Goal: Information Seeking & Learning: Learn about a topic

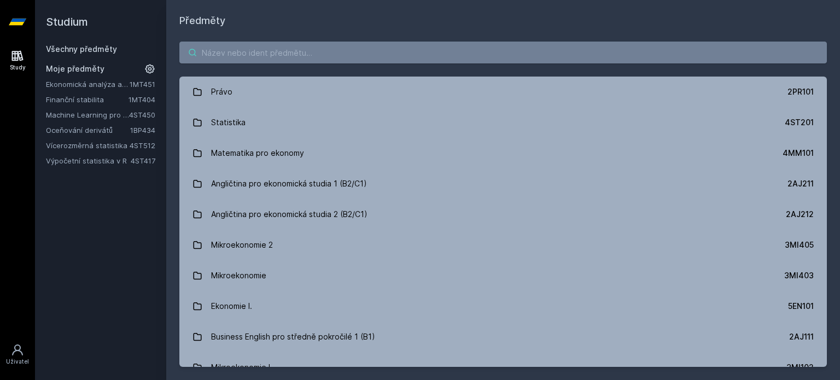
click at [216, 46] on input "search" at bounding box center [502, 53] width 647 height 22
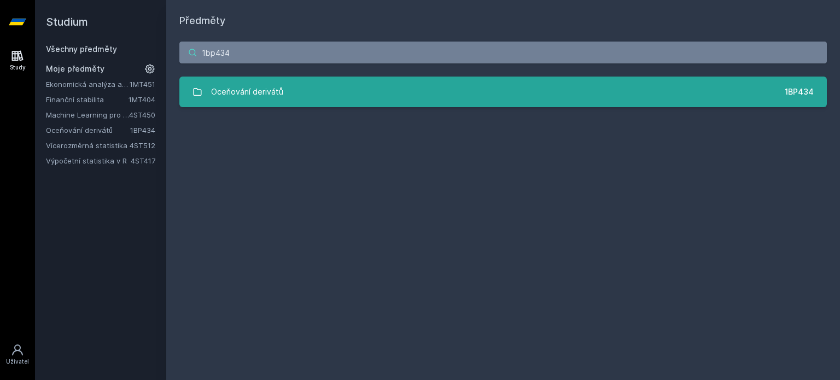
type input "1bp434"
click at [271, 86] on div "Oceňování derivátů" at bounding box center [247, 92] width 72 height 22
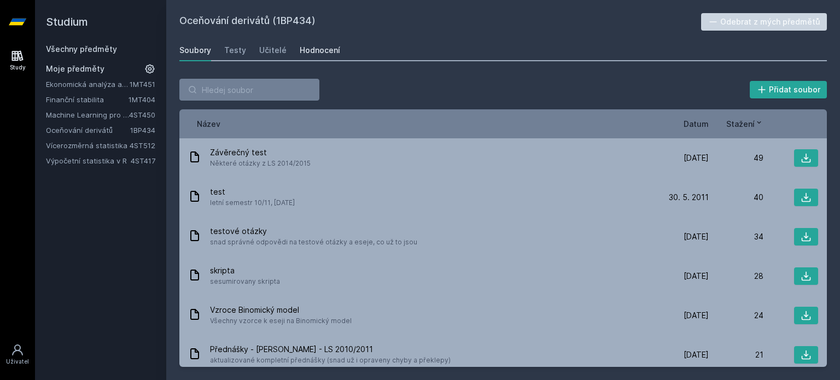
click at [318, 45] on div "Hodnocení" at bounding box center [320, 50] width 40 height 11
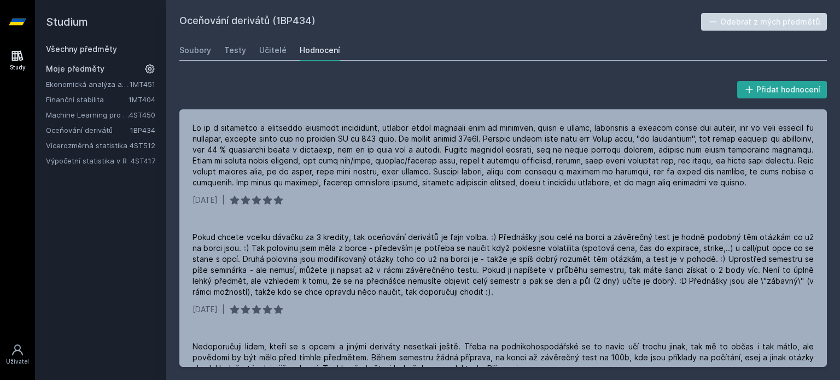
click at [79, 129] on link "Oceňování derivátů" at bounding box center [88, 130] width 84 height 11
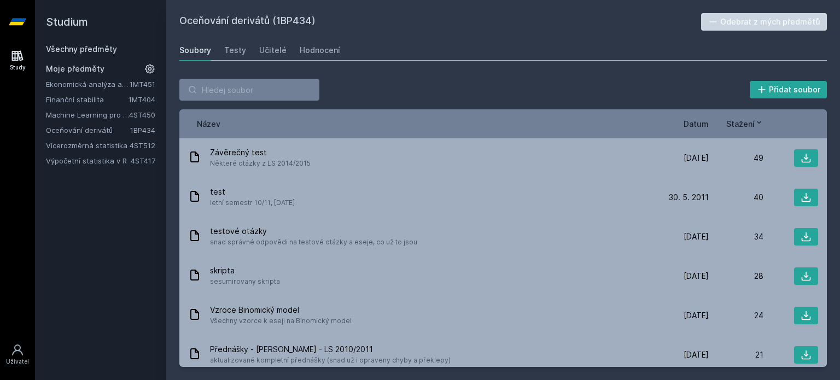
click at [76, 114] on link "Machine Learning pro ekonomické modelování" at bounding box center [87, 114] width 83 height 11
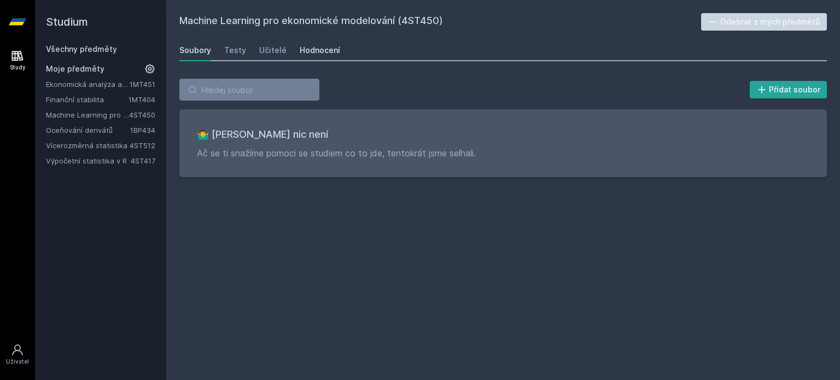
click at [322, 52] on div "Hodnocení" at bounding box center [320, 50] width 40 height 11
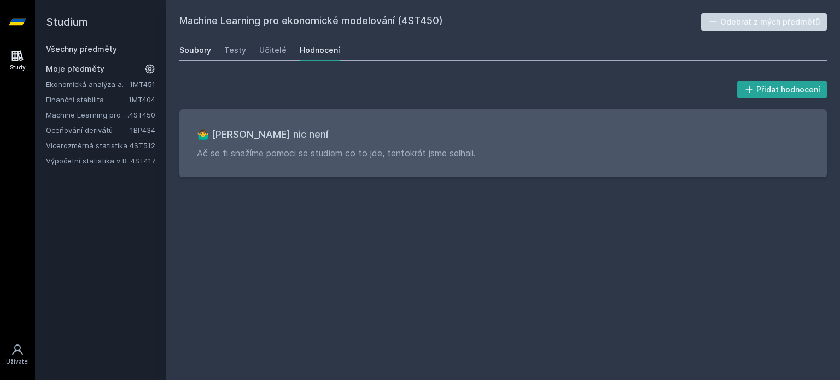
click at [206, 52] on div "Soubory" at bounding box center [195, 50] width 32 height 11
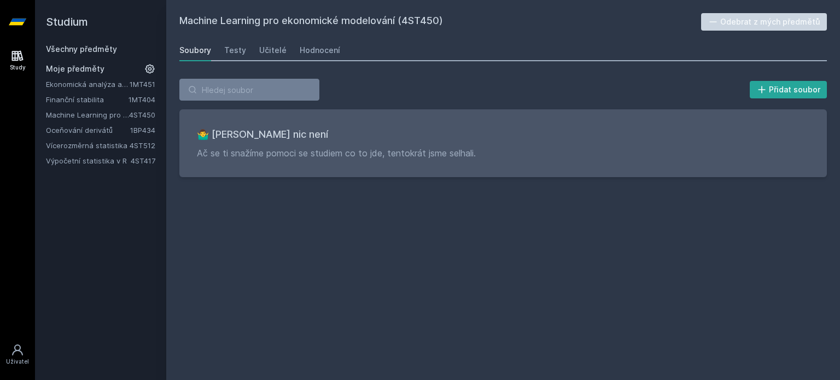
click at [83, 48] on link "Všechny předměty" at bounding box center [81, 48] width 71 height 9
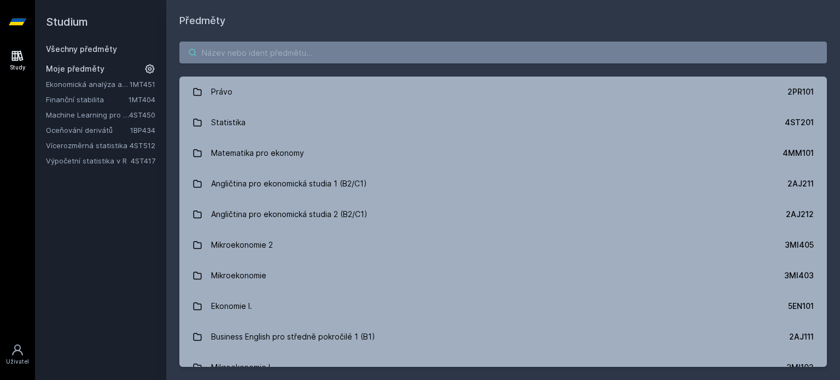
click at [256, 46] on input "search" at bounding box center [502, 53] width 647 height 22
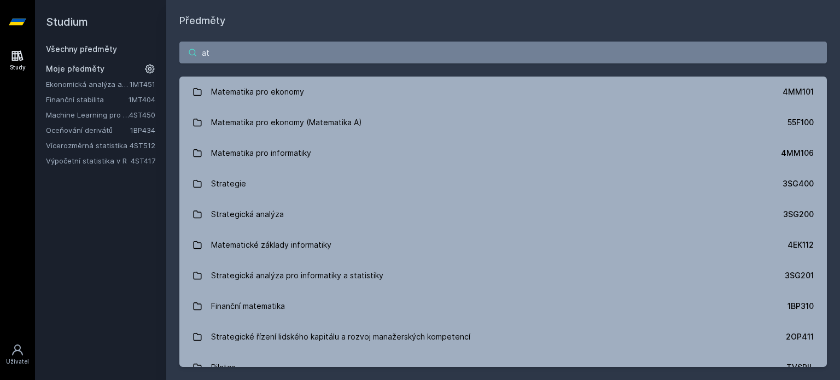
type input "a"
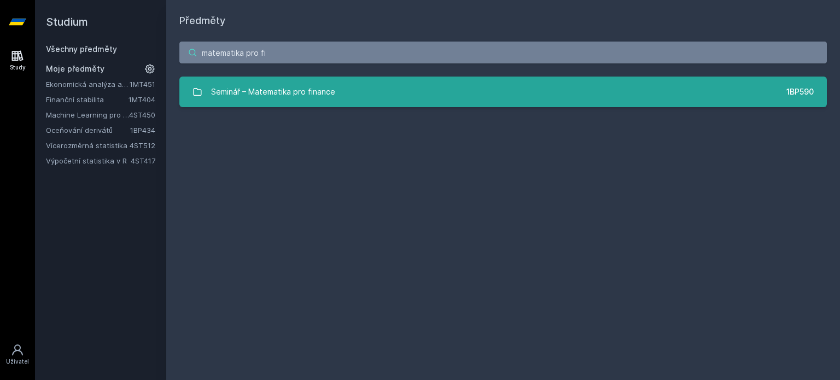
type input "matematika pro fi"
click at [345, 91] on link "Seminář – Matematika pro finance 1BP590" at bounding box center [502, 92] width 647 height 31
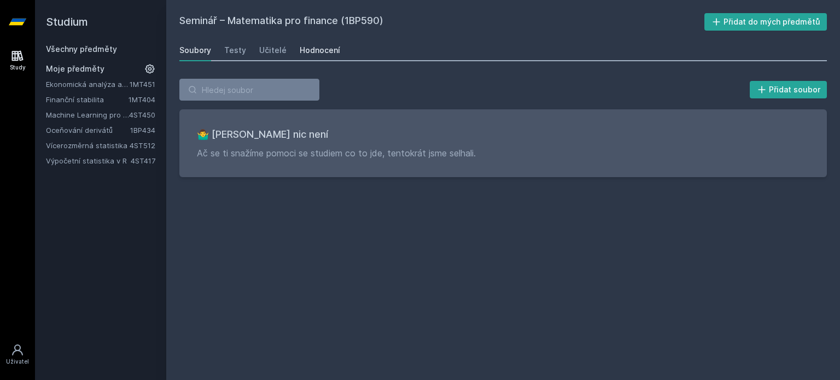
click at [316, 49] on div "Hodnocení" at bounding box center [320, 50] width 40 height 11
